Goal: Information Seeking & Learning: Check status

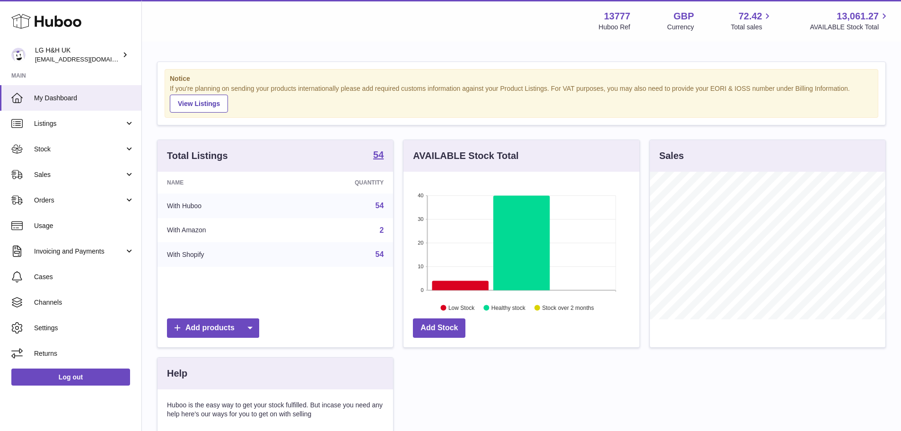
scroll to position [148, 236]
click at [62, 165] on link "Sales" at bounding box center [70, 175] width 141 height 26
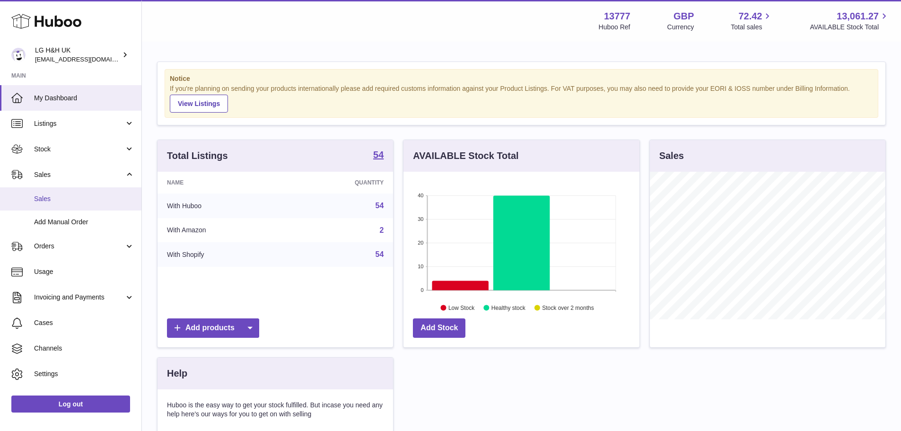
click at [61, 191] on link "Sales" at bounding box center [70, 198] width 141 height 23
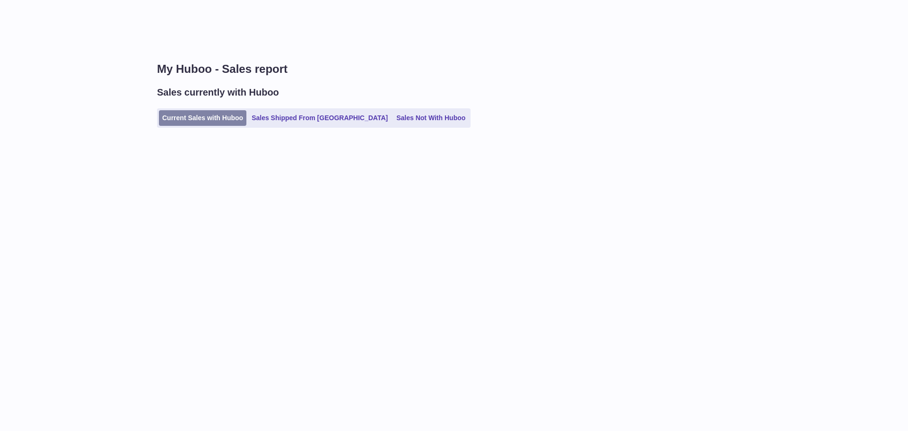
click at [224, 116] on link "Current Sales with Huboo" at bounding box center [202, 118] width 87 height 16
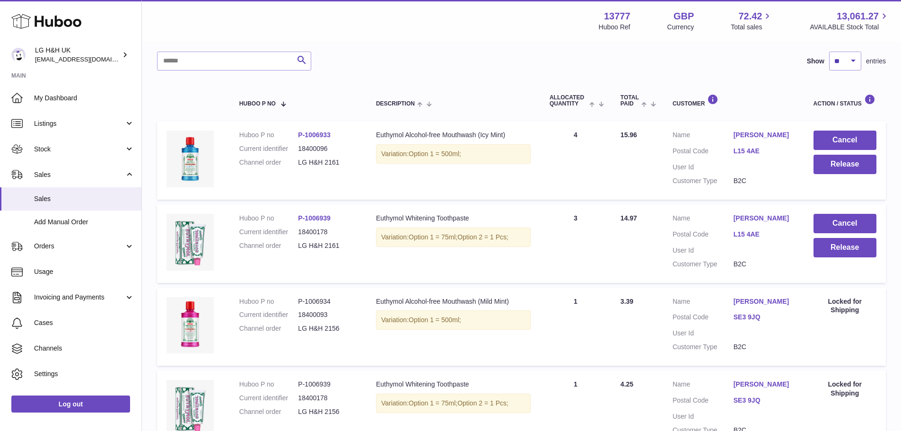
scroll to position [14, 0]
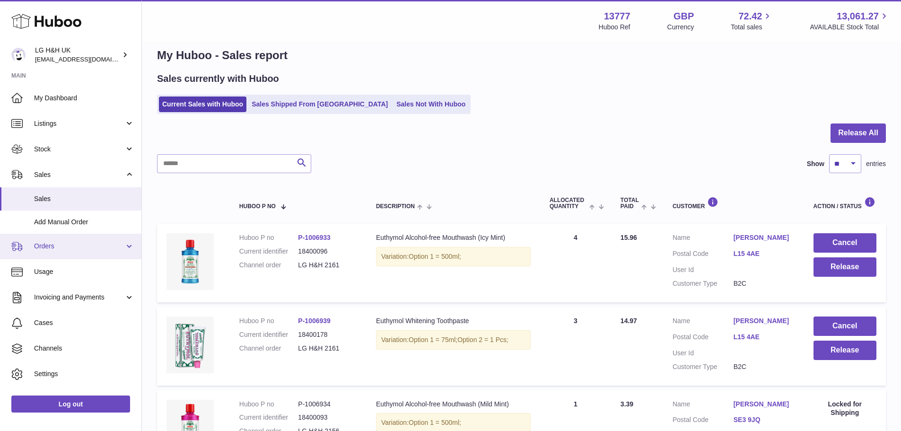
click at [68, 246] on span "Orders" at bounding box center [79, 246] width 90 height 9
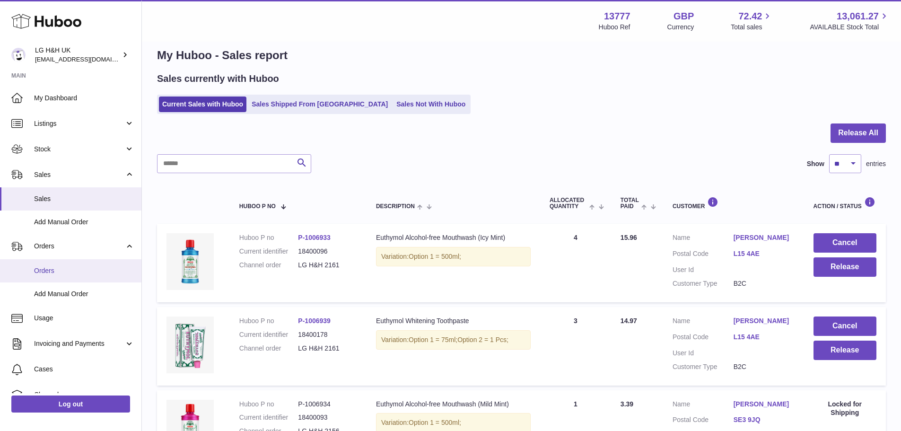
click at [55, 269] on span "Orders" at bounding box center [84, 270] width 100 height 9
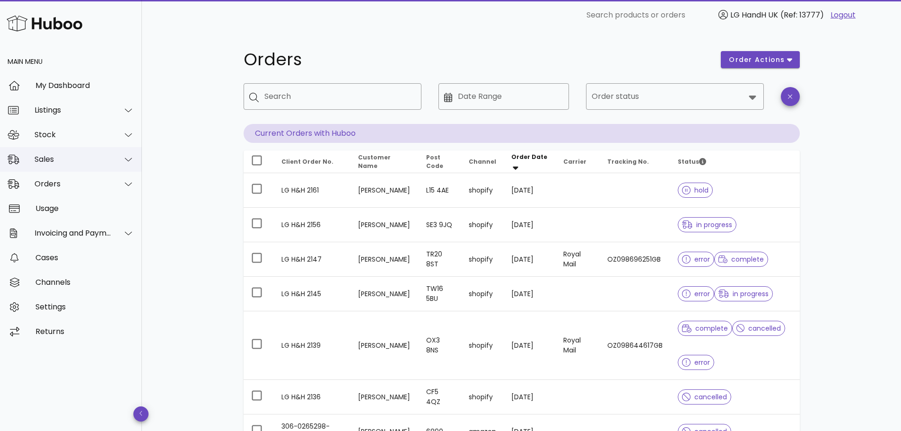
click at [58, 159] on div "Sales" at bounding box center [73, 159] width 77 height 9
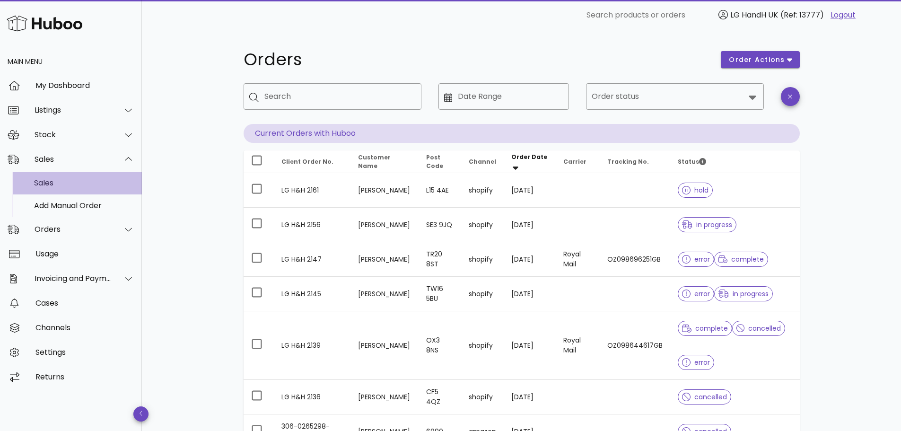
click at [58, 175] on div "Sales" at bounding box center [84, 183] width 100 height 20
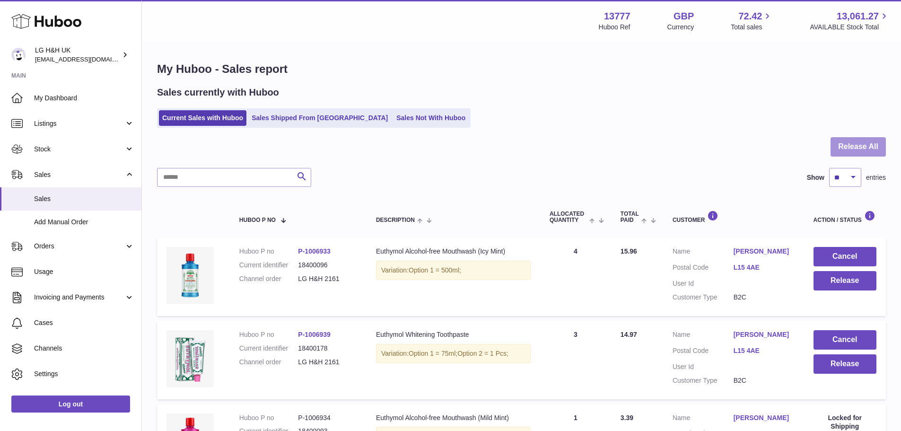
click at [847, 146] on button "Release All" at bounding box center [857, 146] width 55 height 19
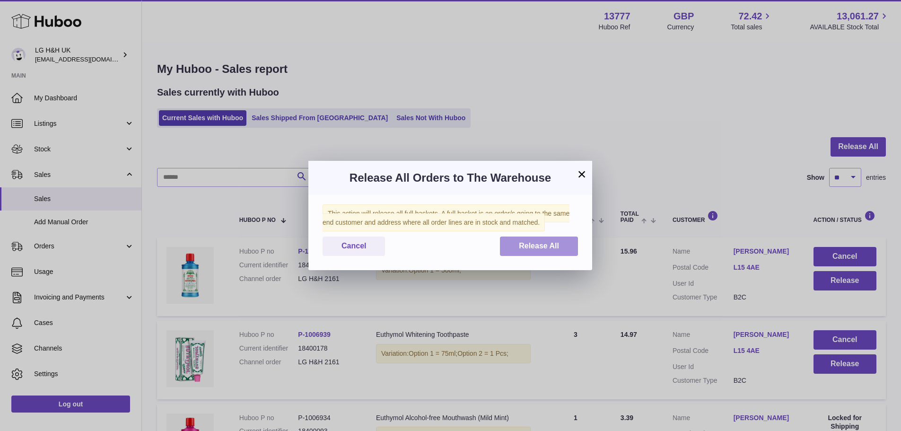
click at [533, 249] on span "Release All" at bounding box center [539, 246] width 40 height 8
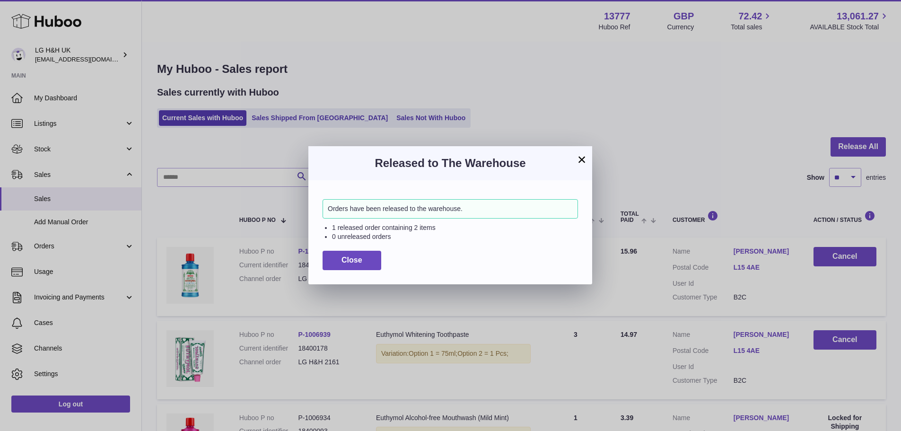
click at [580, 161] on button "×" at bounding box center [581, 159] width 11 height 11
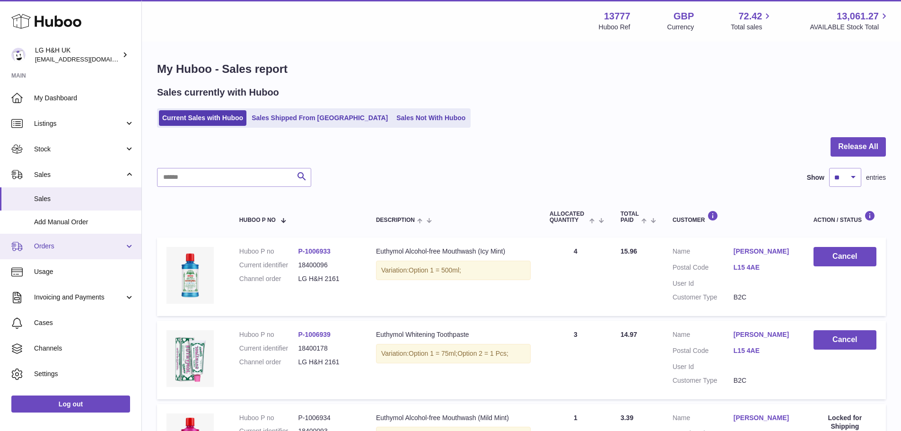
click at [67, 252] on link "Orders" at bounding box center [70, 247] width 141 height 26
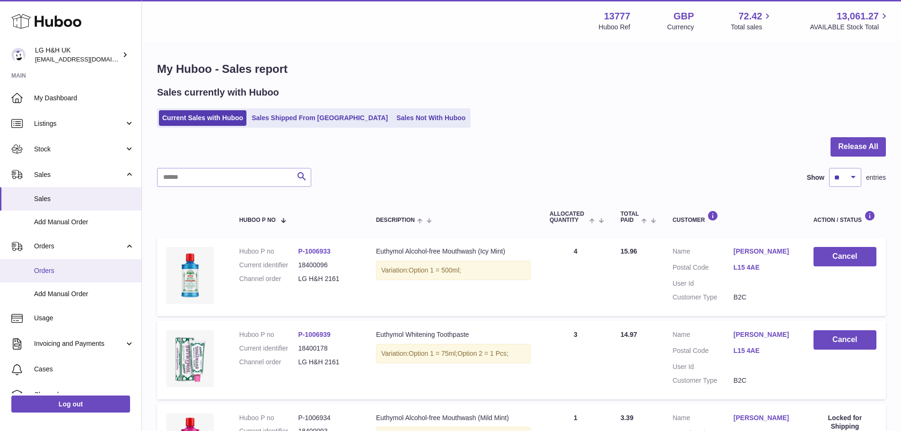
click at [61, 271] on span "Orders" at bounding box center [84, 270] width 100 height 9
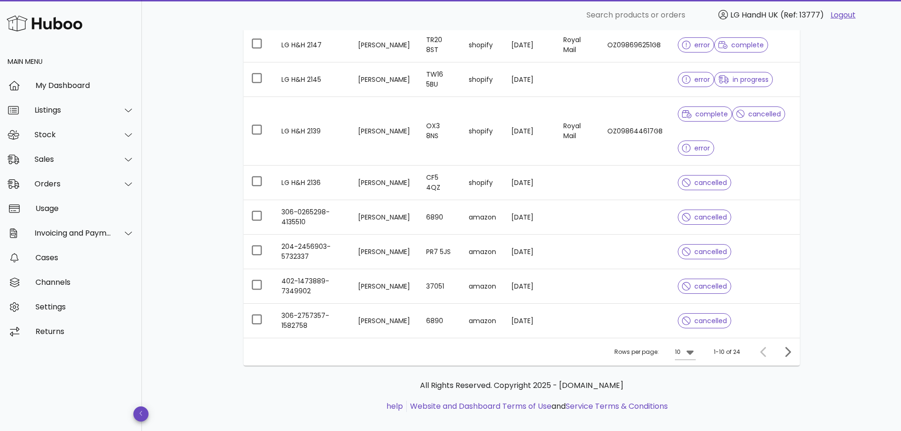
scroll to position [226, 0]
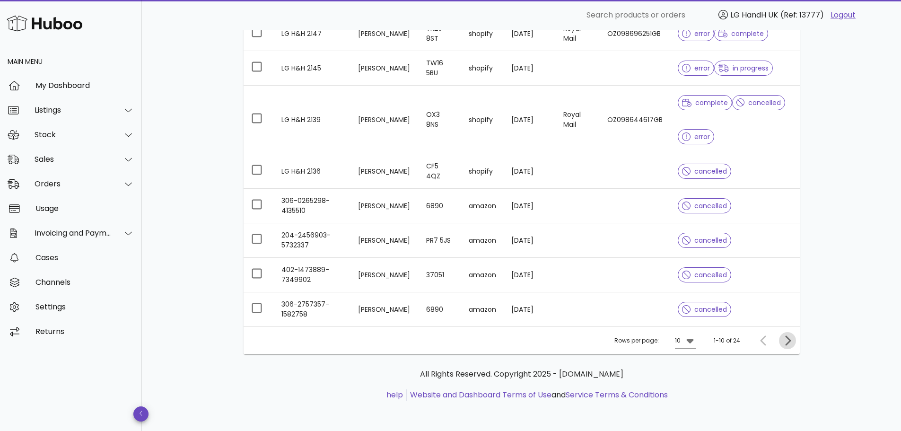
click at [785, 339] on icon "Next page" at bounding box center [787, 340] width 11 height 11
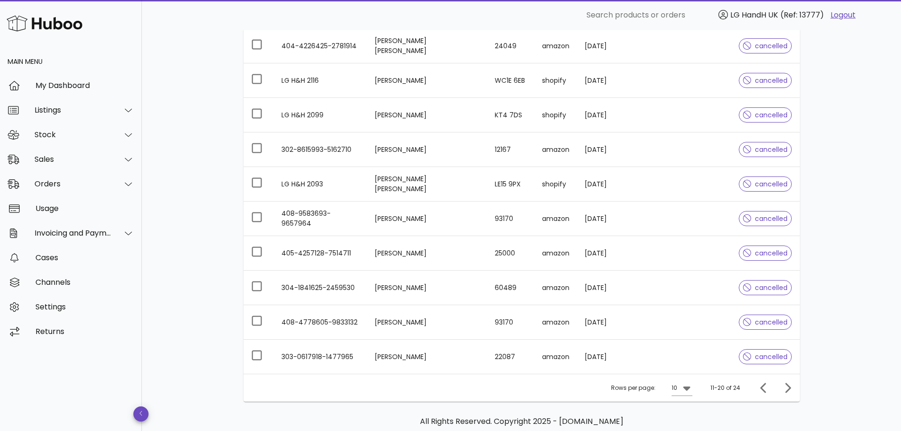
scroll to position [191, 0]
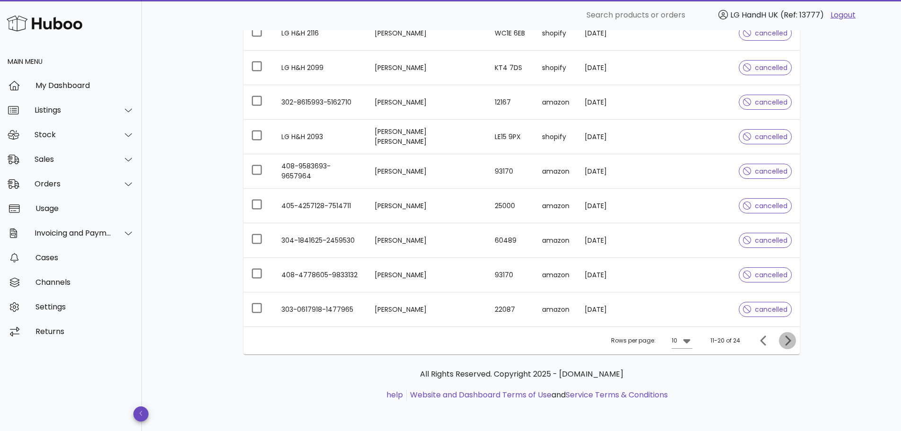
click at [785, 342] on icon "Next page" at bounding box center [787, 340] width 11 height 11
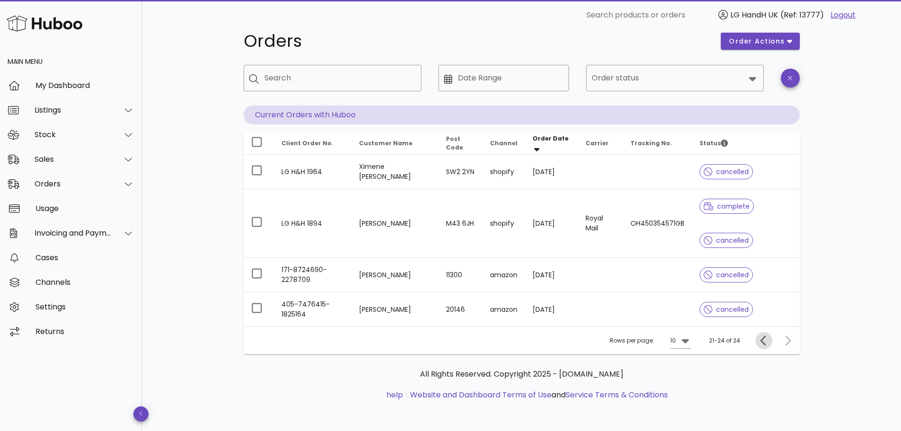
click at [760, 339] on icon "Previous page" at bounding box center [763, 340] width 11 height 11
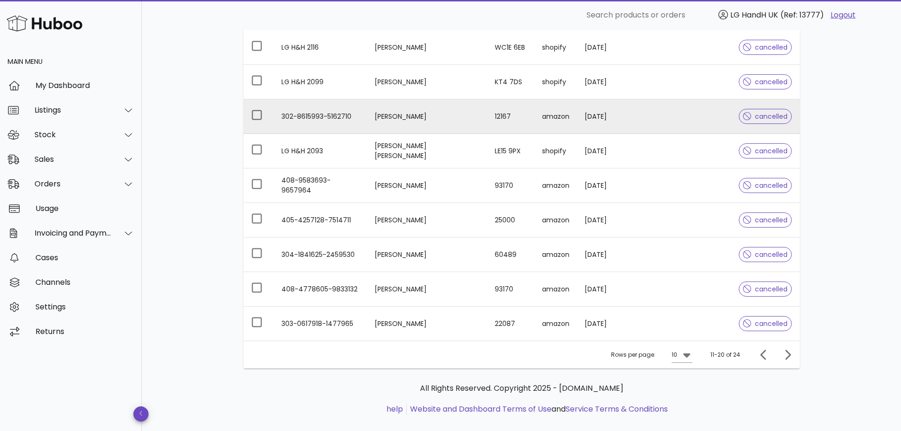
scroll to position [191, 0]
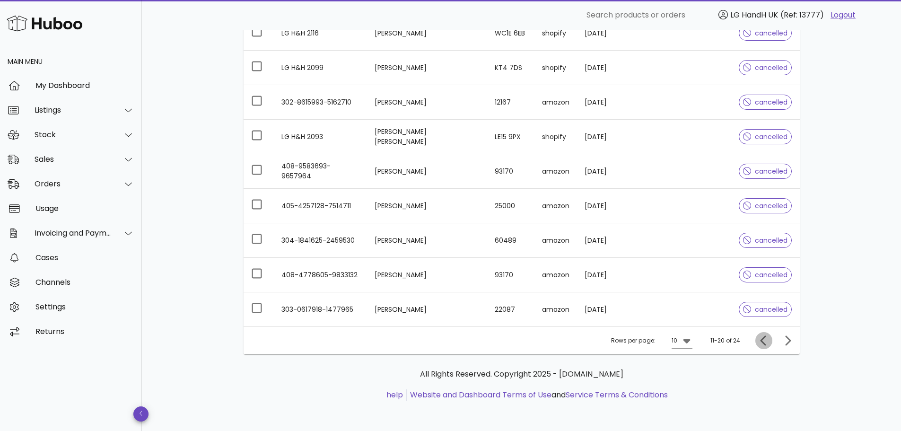
click at [761, 338] on icon "Previous page" at bounding box center [763, 340] width 11 height 11
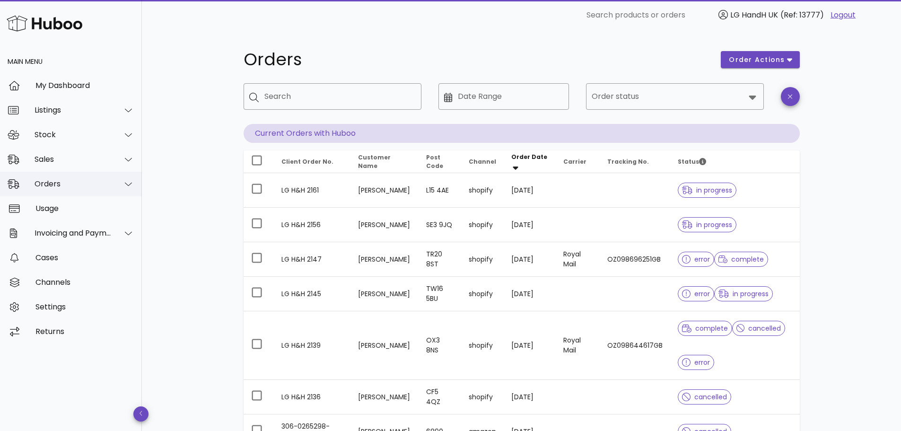
click at [66, 179] on div "Orders" at bounding box center [73, 183] width 77 height 9
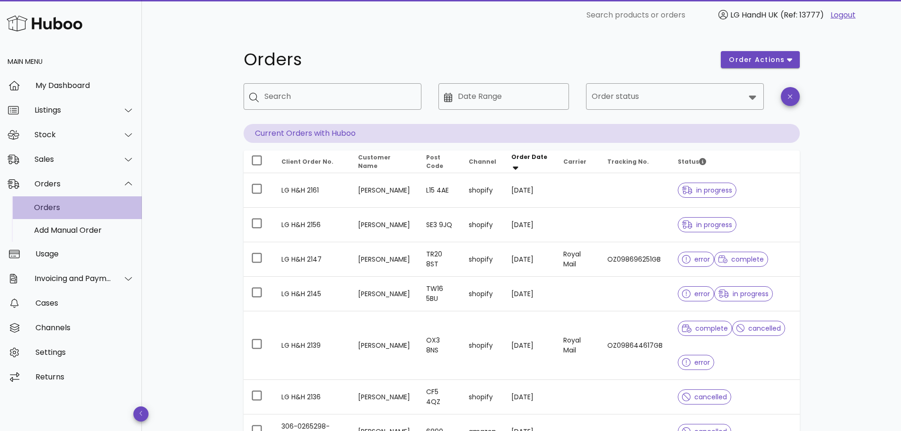
click at [64, 206] on div "Orders" at bounding box center [84, 207] width 100 height 9
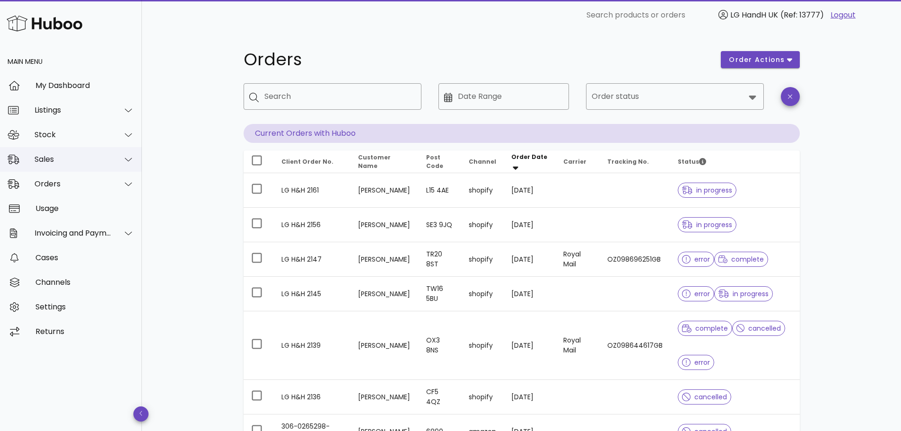
click at [61, 153] on div "Sales" at bounding box center [71, 159] width 142 height 25
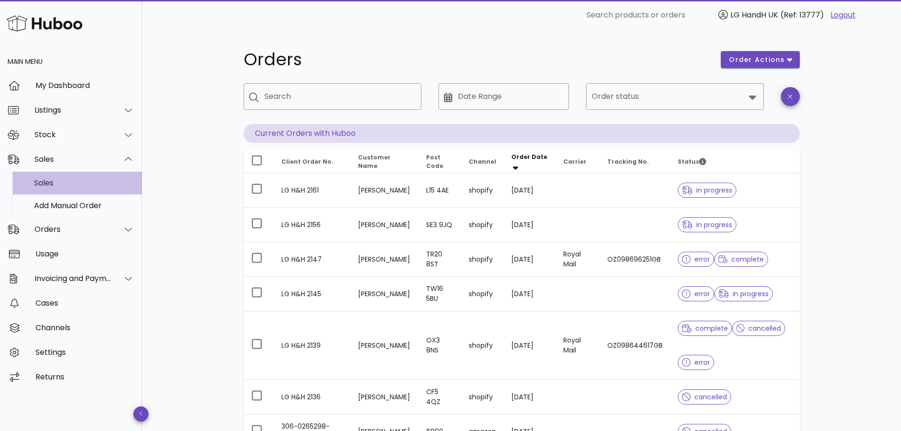
click at [55, 188] on div "Sales" at bounding box center [84, 183] width 100 height 20
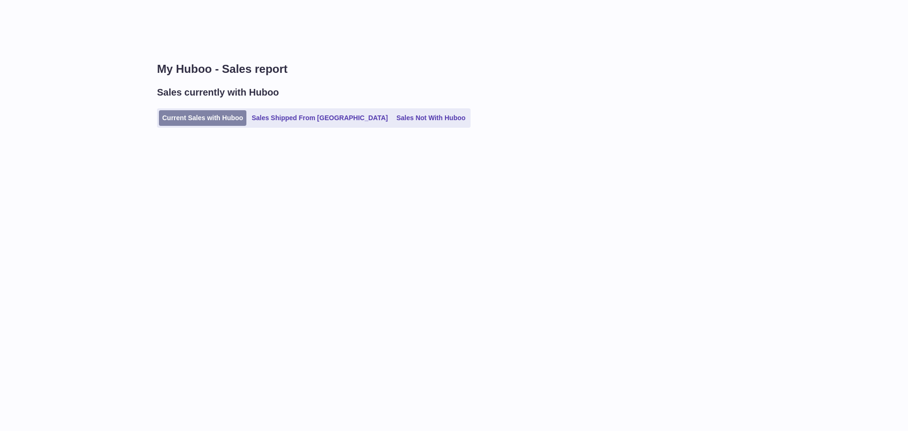
click at [192, 119] on link "Current Sales with Huboo" at bounding box center [202, 118] width 87 height 16
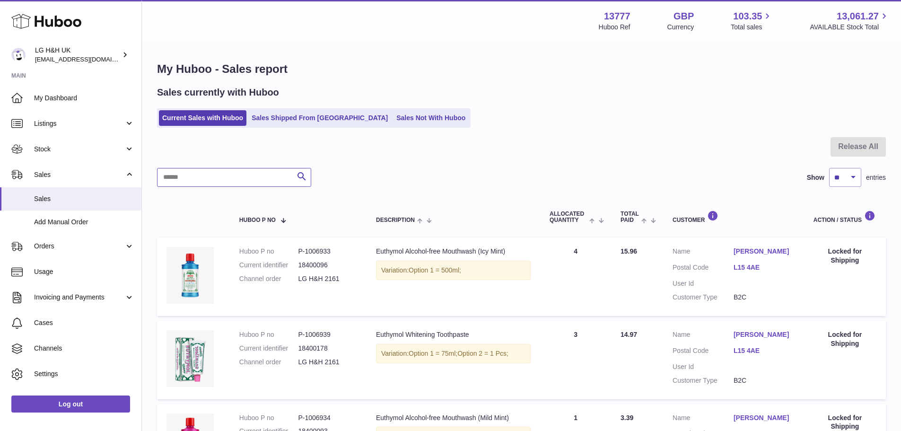
click at [253, 171] on input "text" at bounding box center [234, 177] width 154 height 19
paste input "**********"
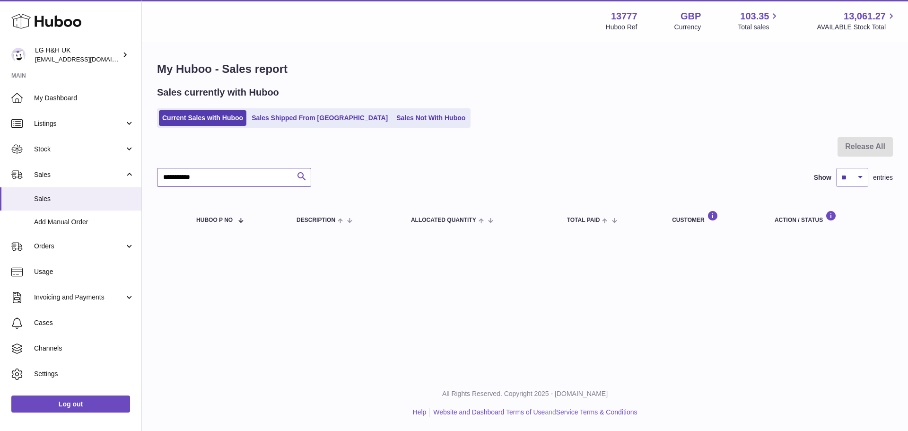
type input "**********"
click at [302, 176] on icon "submit" at bounding box center [301, 177] width 11 height 12
click at [304, 175] on icon "submit" at bounding box center [301, 177] width 11 height 12
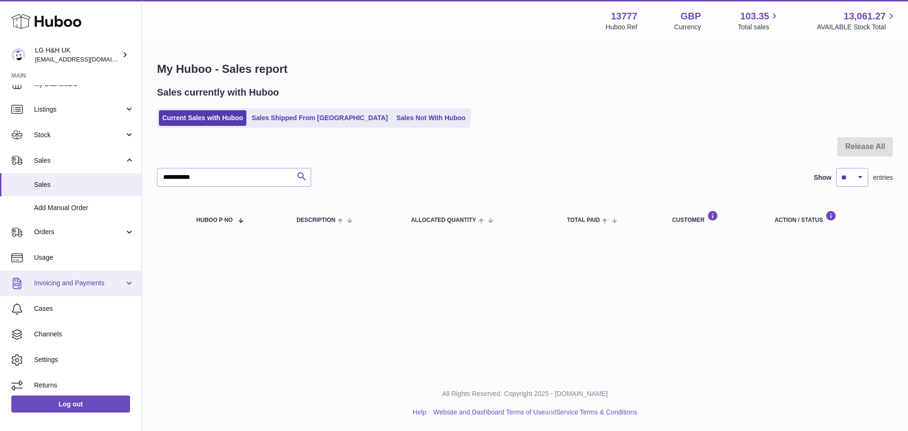
scroll to position [19, 0]
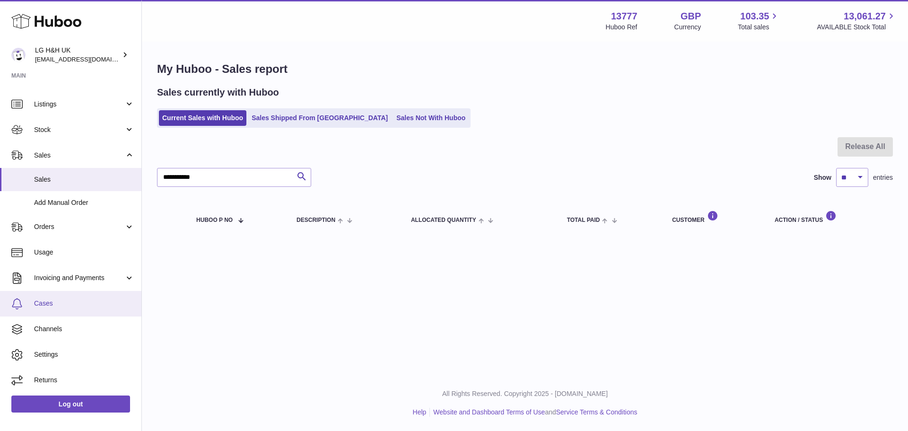
click at [68, 301] on span "Cases" at bounding box center [84, 303] width 100 height 9
